Goal: Find specific page/section: Find specific page/section

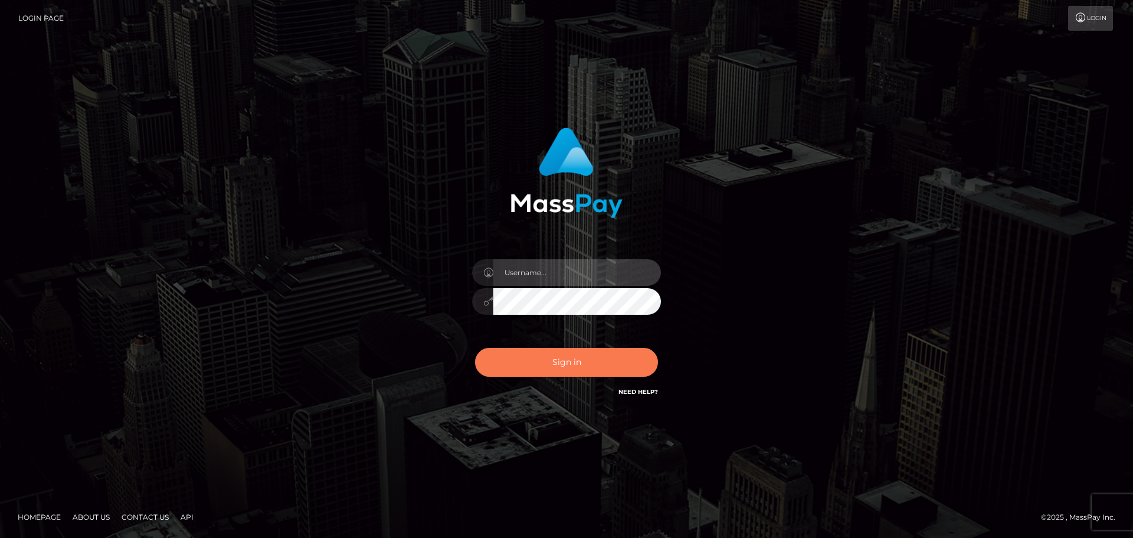
type input "jonathan.ctfo"
click at [524, 363] on button "Sign in" at bounding box center [566, 362] width 183 height 29
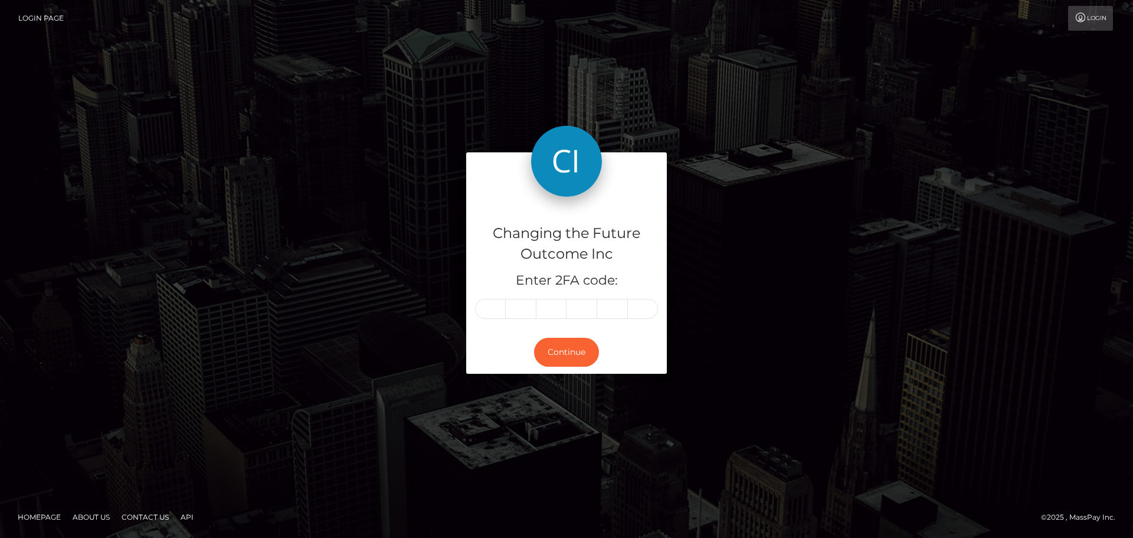
click at [498, 304] on input "text" at bounding box center [490, 309] width 31 height 20
type input "6"
type input "8"
type input "9"
type input "7"
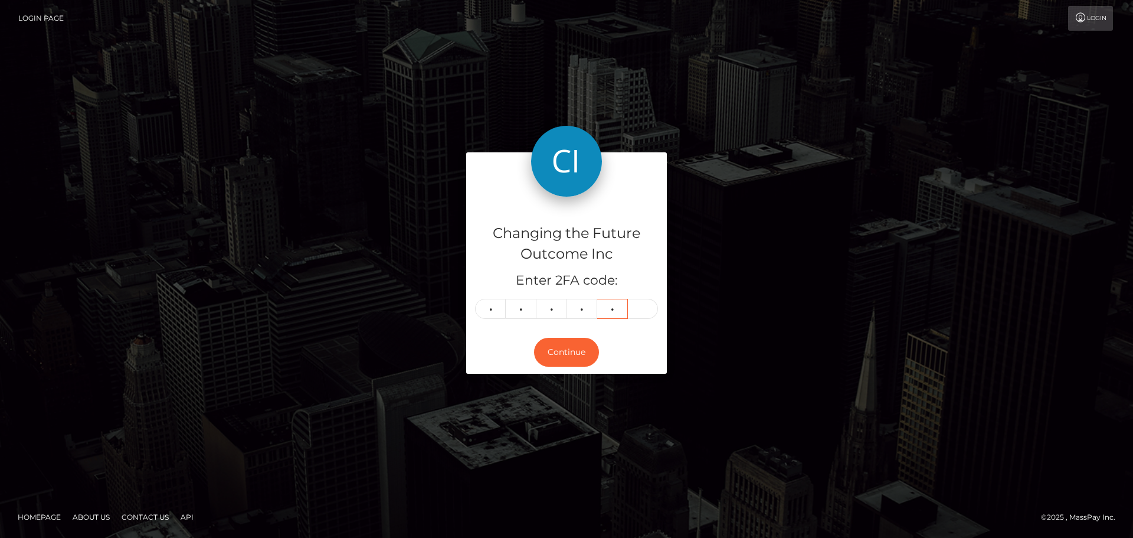
type input "2"
type input "5"
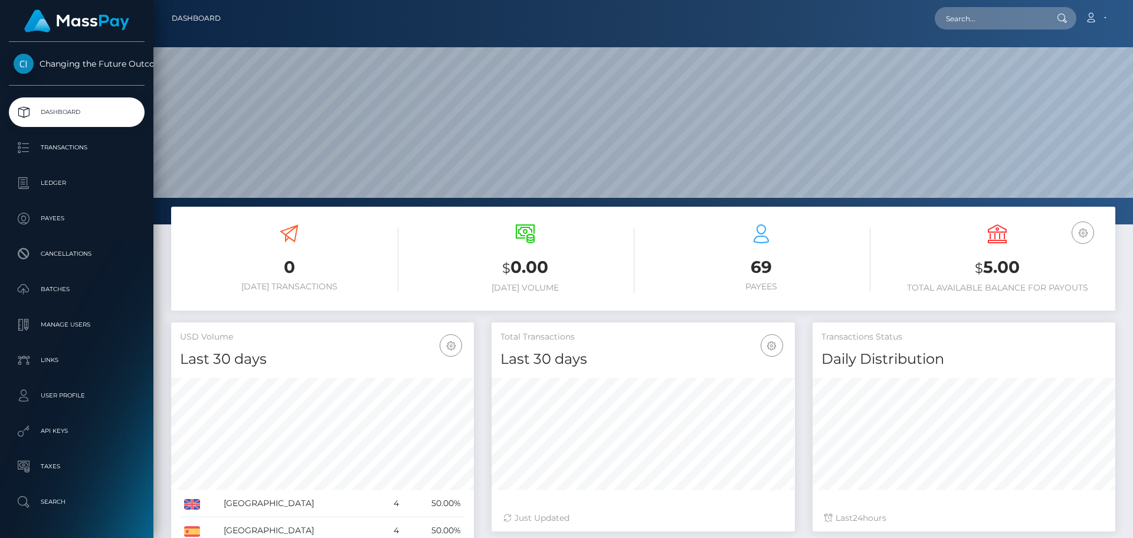
scroll to position [209, 303]
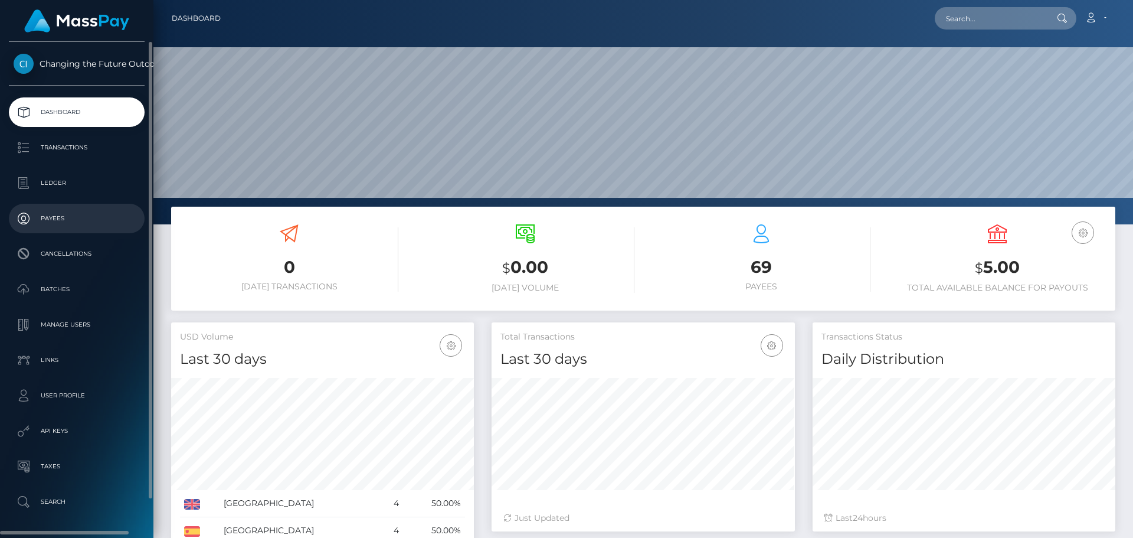
click at [49, 227] on link "Payees" at bounding box center [77, 219] width 136 height 30
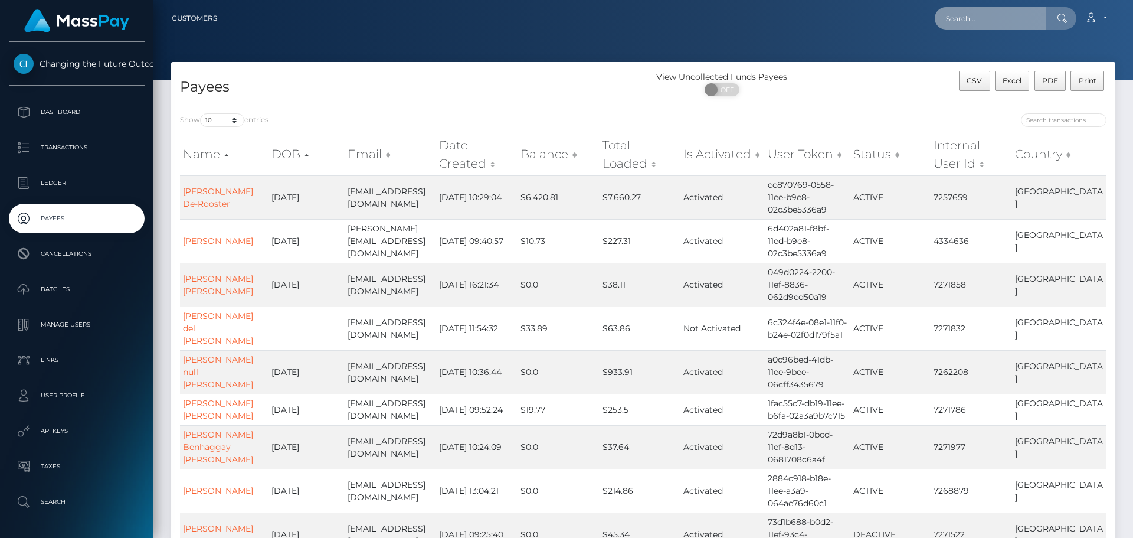
click at [982, 11] on input "text" at bounding box center [990, 18] width 111 height 22
type input "7290731"
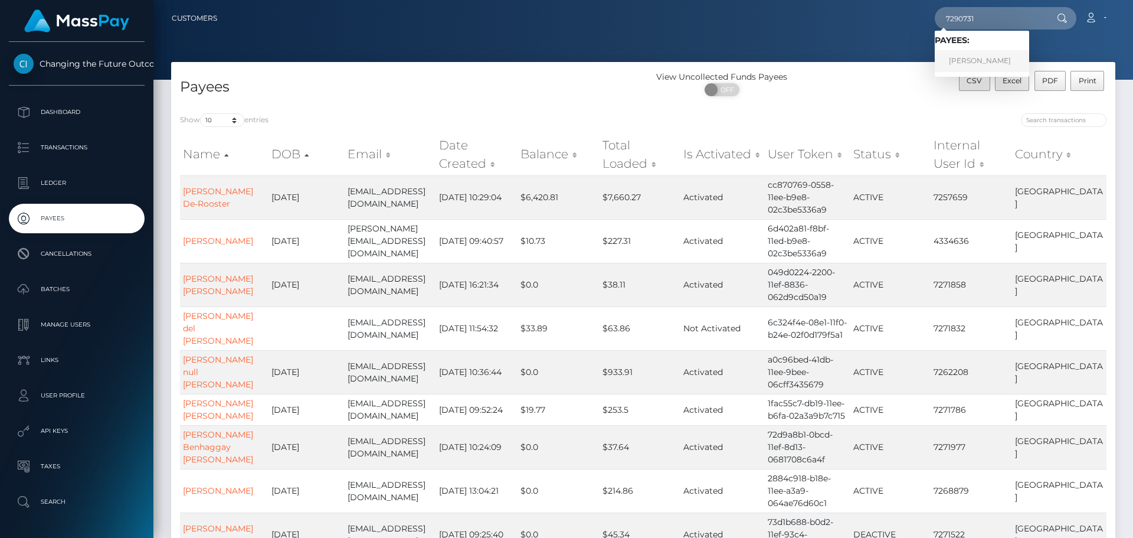
click at [970, 64] on link "Edyta Lipkowska" at bounding box center [982, 61] width 94 height 22
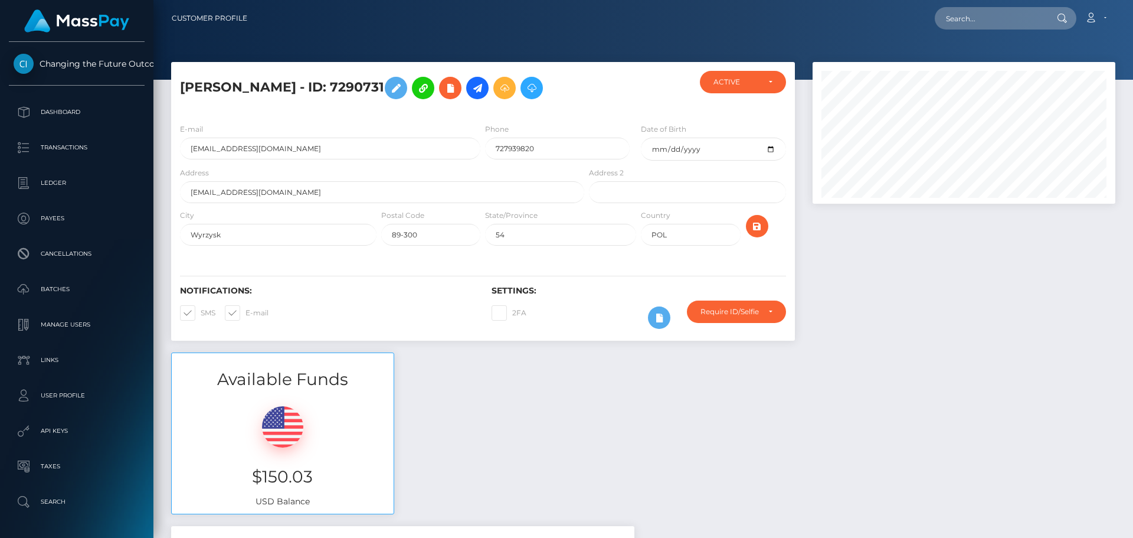
scroll to position [142, 303]
